Goal: Task Accomplishment & Management: Complete application form

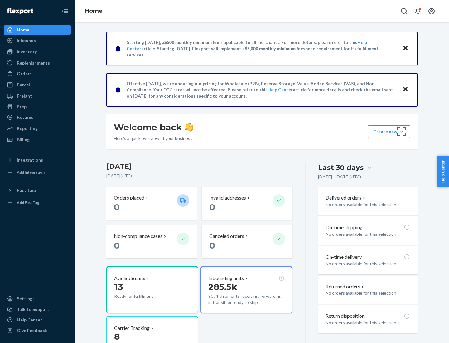
click at [401, 131] on button "Create new Create new inbound Create new order Create new product" at bounding box center [389, 131] width 42 height 12
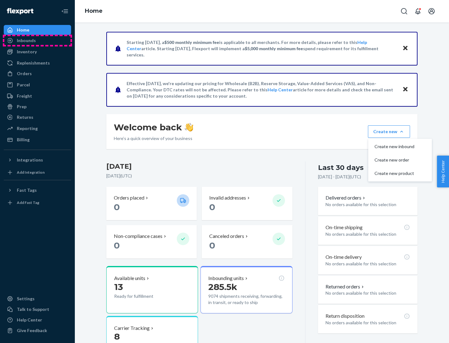
click at [37, 40] on div "Inbounds" at bounding box center [37, 40] width 66 height 9
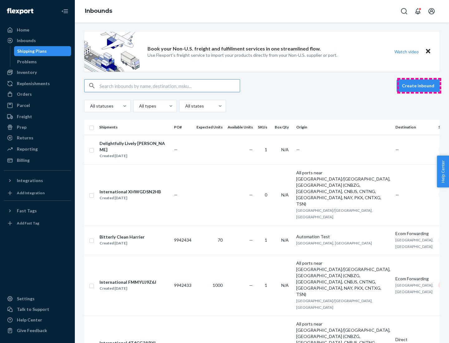
click at [419, 86] on button "Create inbound" at bounding box center [417, 85] width 43 height 12
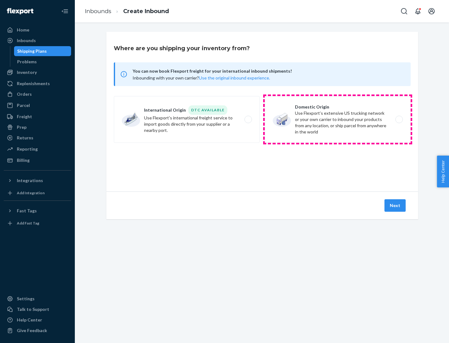
click at [337, 119] on label "Domestic Origin Use Flexport’s extensive US trucking network or your own carrie…" at bounding box center [337, 119] width 146 height 47
click at [398, 119] on input "Domestic Origin Use Flexport’s extensive US trucking network or your own carrie…" at bounding box center [400, 119] width 4 height 4
radio input "true"
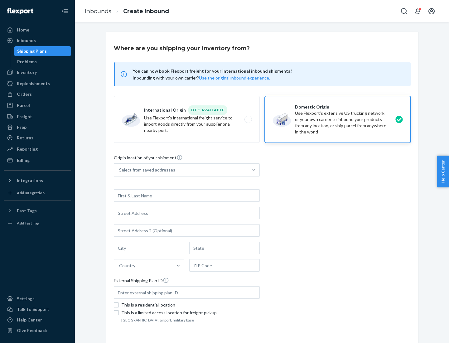
click at [145, 170] on div "Select from saved addresses" at bounding box center [147, 170] width 56 height 6
click at [120, 170] on input "Select from saved addresses" at bounding box center [119, 170] width 1 height 6
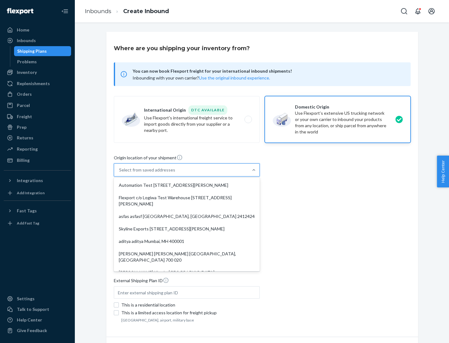
scroll to position [2, 0]
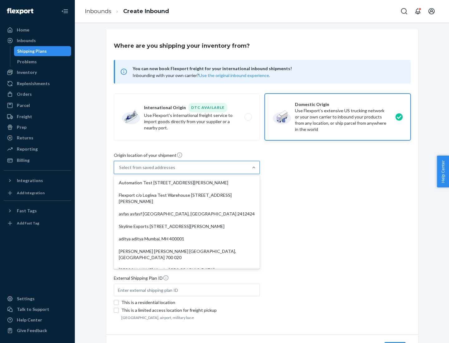
click at [187, 183] on div "Automation Test [STREET_ADDRESS][PERSON_NAME]" at bounding box center [186, 182] width 143 height 12
click at [120, 170] on input "option Automation Test [STREET_ADDRESS][PERSON_NAME]. 9 results available. Use …" at bounding box center [119, 167] width 1 height 6
type input "Automation Test"
type input "9th Floor"
type input "[GEOGRAPHIC_DATA]"
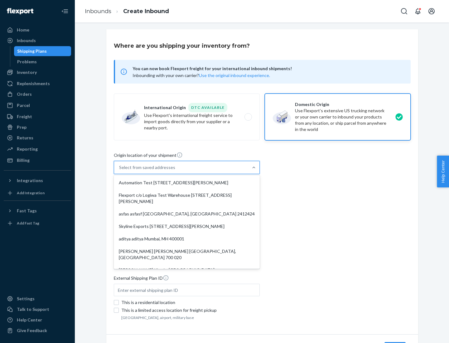
type input "CA"
type input "94104"
type input "[STREET_ADDRESS][PERSON_NAME]"
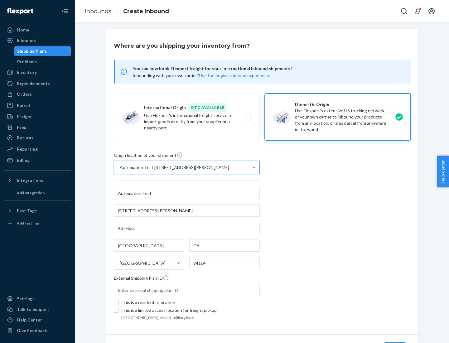
scroll to position [36, 0]
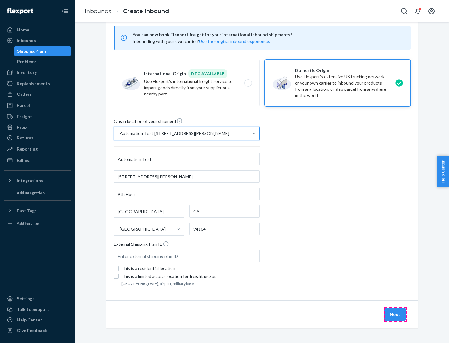
click at [395, 314] on button "Next" at bounding box center [394, 314] width 21 height 12
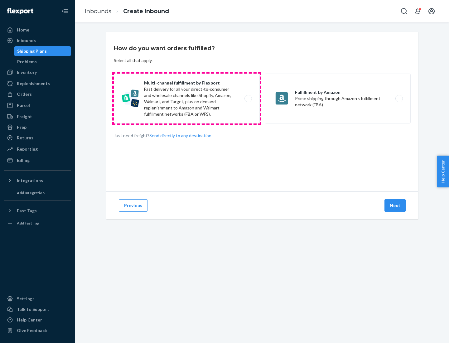
click at [187, 98] on label "Multi-channel fulfillment by Flexport Fast delivery for all your direct-to-cons…" at bounding box center [187, 99] width 146 height 50
click at [248, 98] on input "Multi-channel fulfillment by Flexport Fast delivery for all your direct-to-cons…" at bounding box center [250, 99] width 4 height 4
radio input "true"
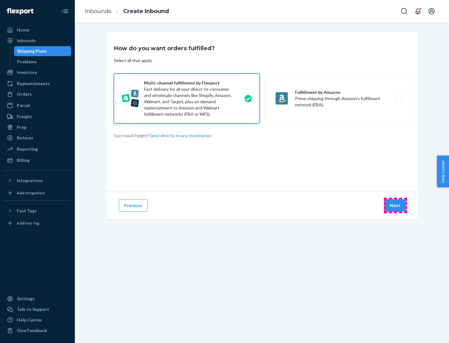
click at [395, 205] on button "Next" at bounding box center [394, 205] width 21 height 12
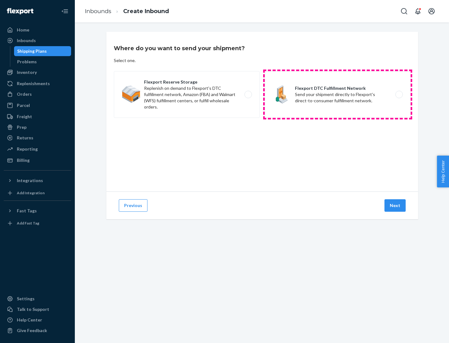
click at [337, 94] on label "Flexport DTC Fulfillment Network Send your shipment directly to Flexport's dire…" at bounding box center [337, 94] width 146 height 47
click at [398, 94] on input "Flexport DTC Fulfillment Network Send your shipment directly to Flexport's dire…" at bounding box center [400, 95] width 4 height 4
radio input "true"
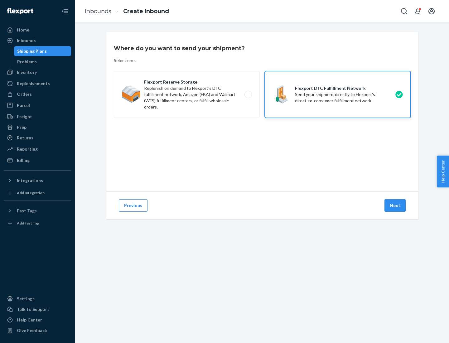
click at [395, 205] on button "Next" at bounding box center [394, 205] width 21 height 12
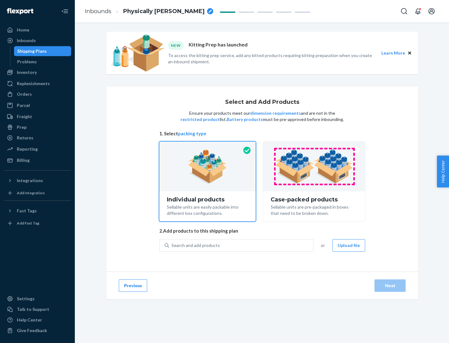
click at [314, 166] on img at bounding box center [314, 166] width 78 height 34
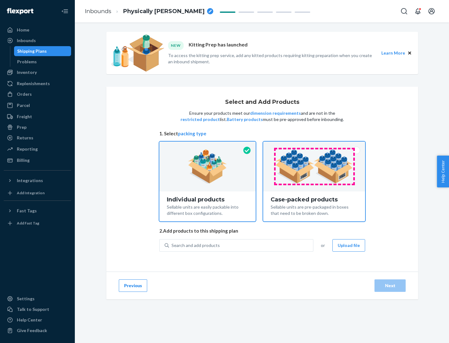
click at [314, 145] on input "Case-packed products Sellable units are pre-packaged in boxes that need to be b…" at bounding box center [314, 143] width 4 height 4
radio input "true"
radio input "false"
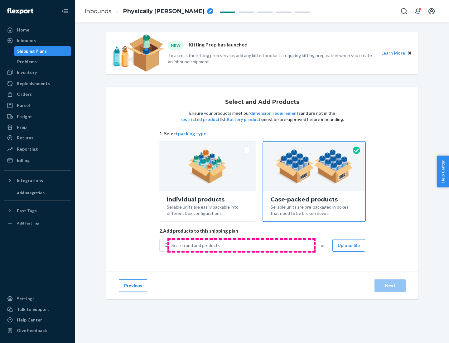
click at [241, 245] on div "Search and add products" at bounding box center [241, 245] width 144 height 11
click at [172, 245] on input "Search and add products" at bounding box center [171, 245] width 1 height 6
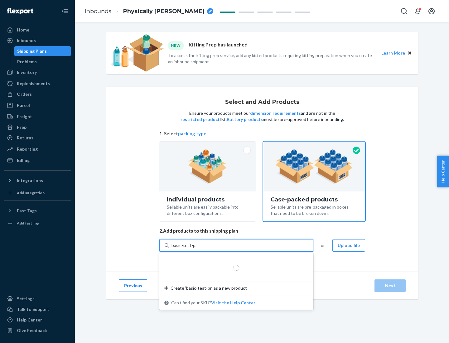
type input "basic-test-product-1"
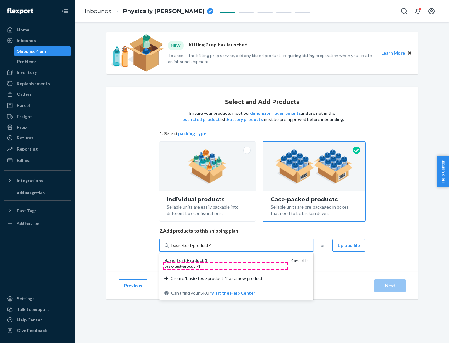
click at [225, 266] on div "basic - test - product - 1" at bounding box center [225, 265] width 122 height 5
click at [211, 248] on input "basic-test-product-1" at bounding box center [191, 245] width 40 height 6
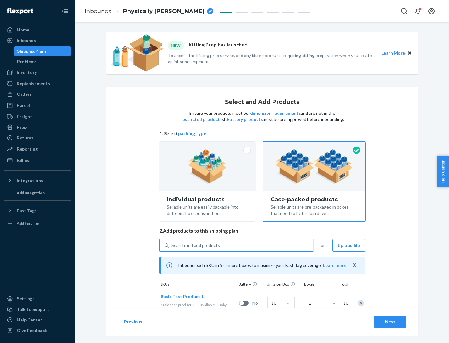
scroll to position [22, 0]
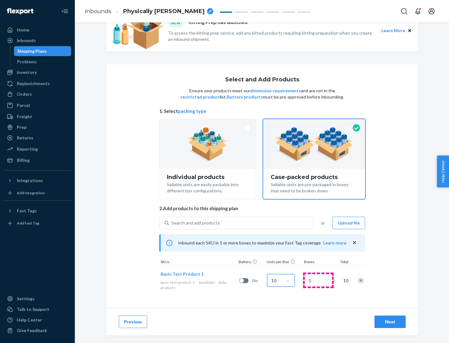
type input "10"
type input "7"
click at [390, 321] on div "Next" at bounding box center [389, 321] width 21 height 6
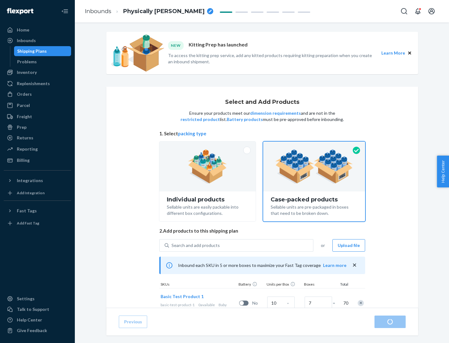
radio input "true"
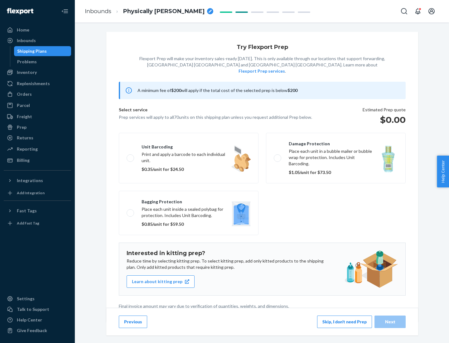
scroll to position [2, 0]
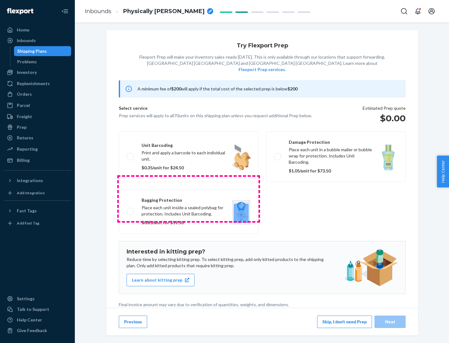
click at [188, 198] on label "Bagging protection Place each unit inside a sealed polybag for protection. Incl…" at bounding box center [189, 211] width 140 height 44
click at [131, 209] on input "Bagging protection Place each unit inside a sealed polybag for protection. Incl…" at bounding box center [128, 211] width 4 height 4
checkbox input "true"
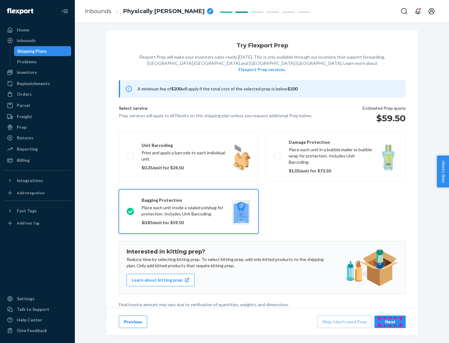
click at [390, 321] on div "Next" at bounding box center [389, 321] width 21 height 6
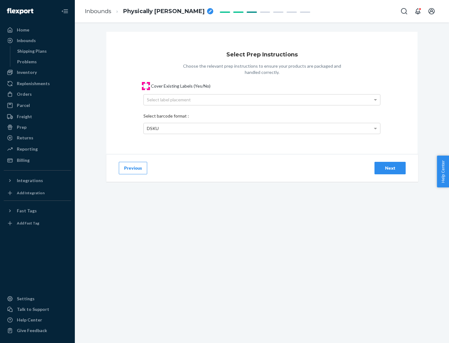
click at [146, 86] on input "Cover Existing Labels (Yes/No)" at bounding box center [145, 85] width 5 height 5
checkbox input "true"
click at [262, 99] on div "Select label placement" at bounding box center [262, 99] width 236 height 11
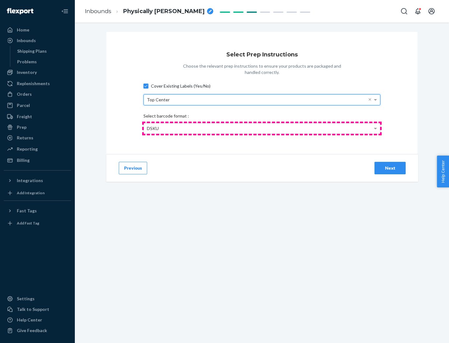
click at [262, 128] on div "DSKU" at bounding box center [262, 128] width 236 height 11
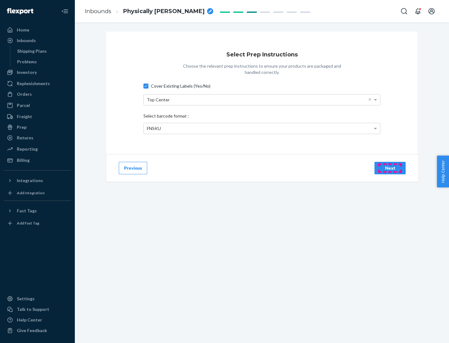
click at [390, 168] on div "Next" at bounding box center [389, 168] width 21 height 6
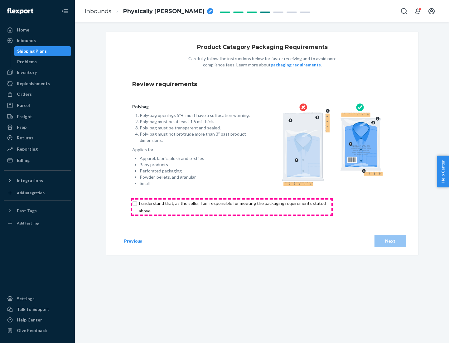
click at [231, 207] on input "checkbox" at bounding box center [235, 206] width 207 height 15
checkbox input "true"
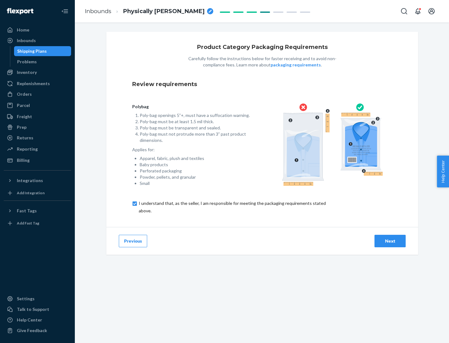
click at [390, 240] on div "Next" at bounding box center [389, 241] width 21 height 6
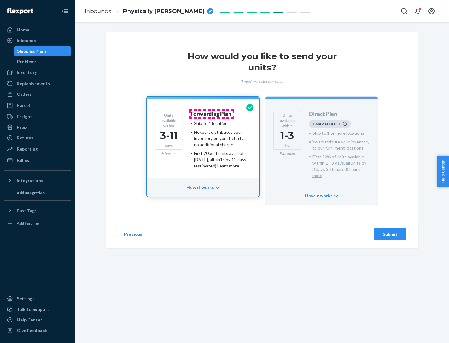
click at [211, 114] on h4 "Forwarding Plan" at bounding box center [210, 114] width 41 height 6
click at [390, 231] on div "Submit" at bounding box center [389, 234] width 21 height 6
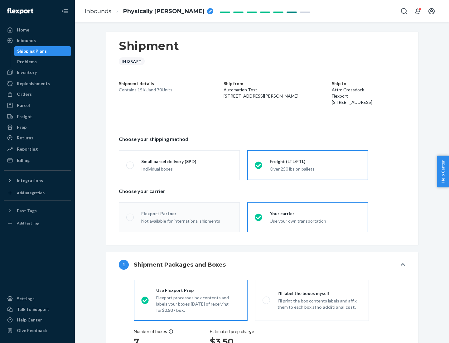
radio input "true"
radio input "false"
radio input "true"
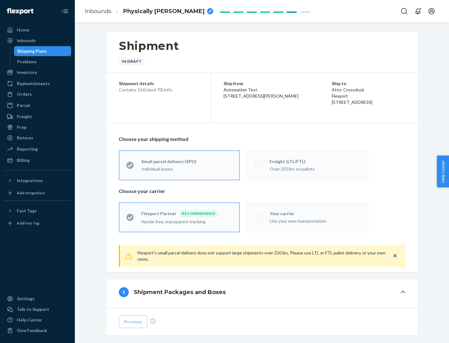
click at [187, 168] on div "Individual boxes" at bounding box center [186, 169] width 91 height 6
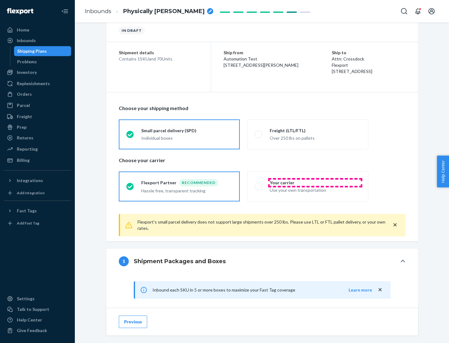
click at [315, 182] on div "Your carrier" at bounding box center [314, 182] width 91 height 6
click at [259, 184] on input "Your carrier Use your own transportation" at bounding box center [257, 186] width 4 height 4
radio input "true"
radio input "false"
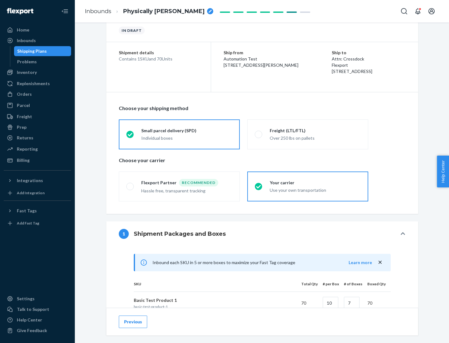
scroll to position [151, 0]
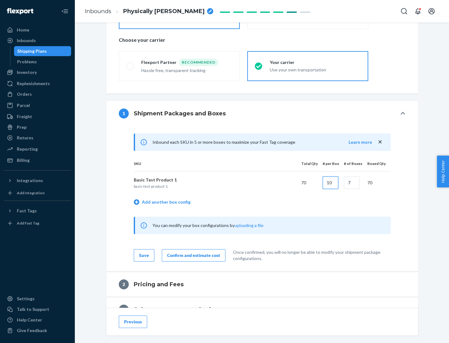
type input "10"
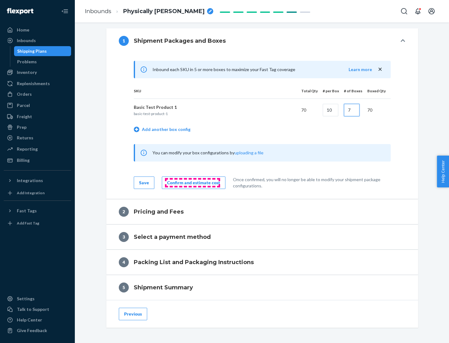
type input "7"
click at [192, 182] on div "Confirm and estimate cost" at bounding box center [193, 182] width 53 height 6
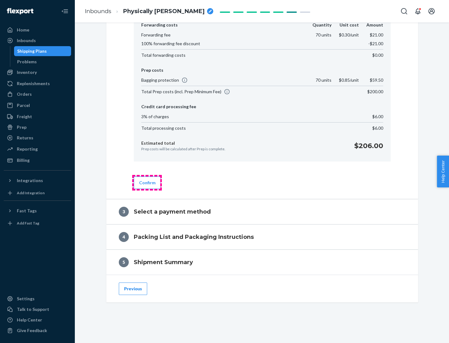
click at [147, 182] on button "Confirm" at bounding box center [147, 182] width 27 height 12
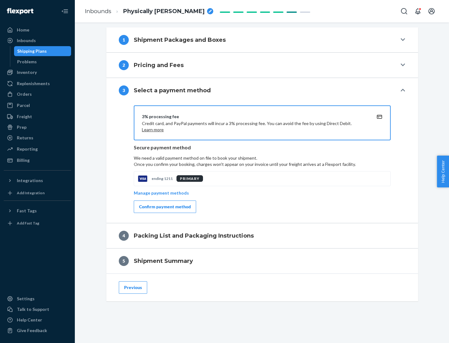
click at [164, 207] on div "Confirm payment method" at bounding box center [165, 206] width 52 height 6
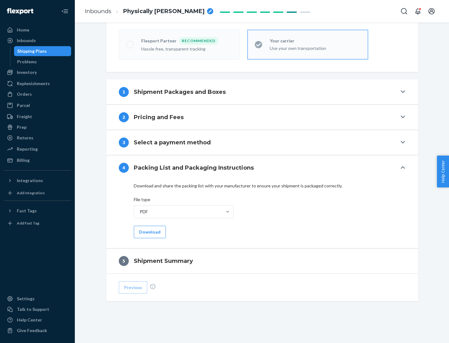
scroll to position [173, 0]
click at [149, 231] on button "Download" at bounding box center [150, 232] width 32 height 12
